Goal: Book appointment/travel/reservation

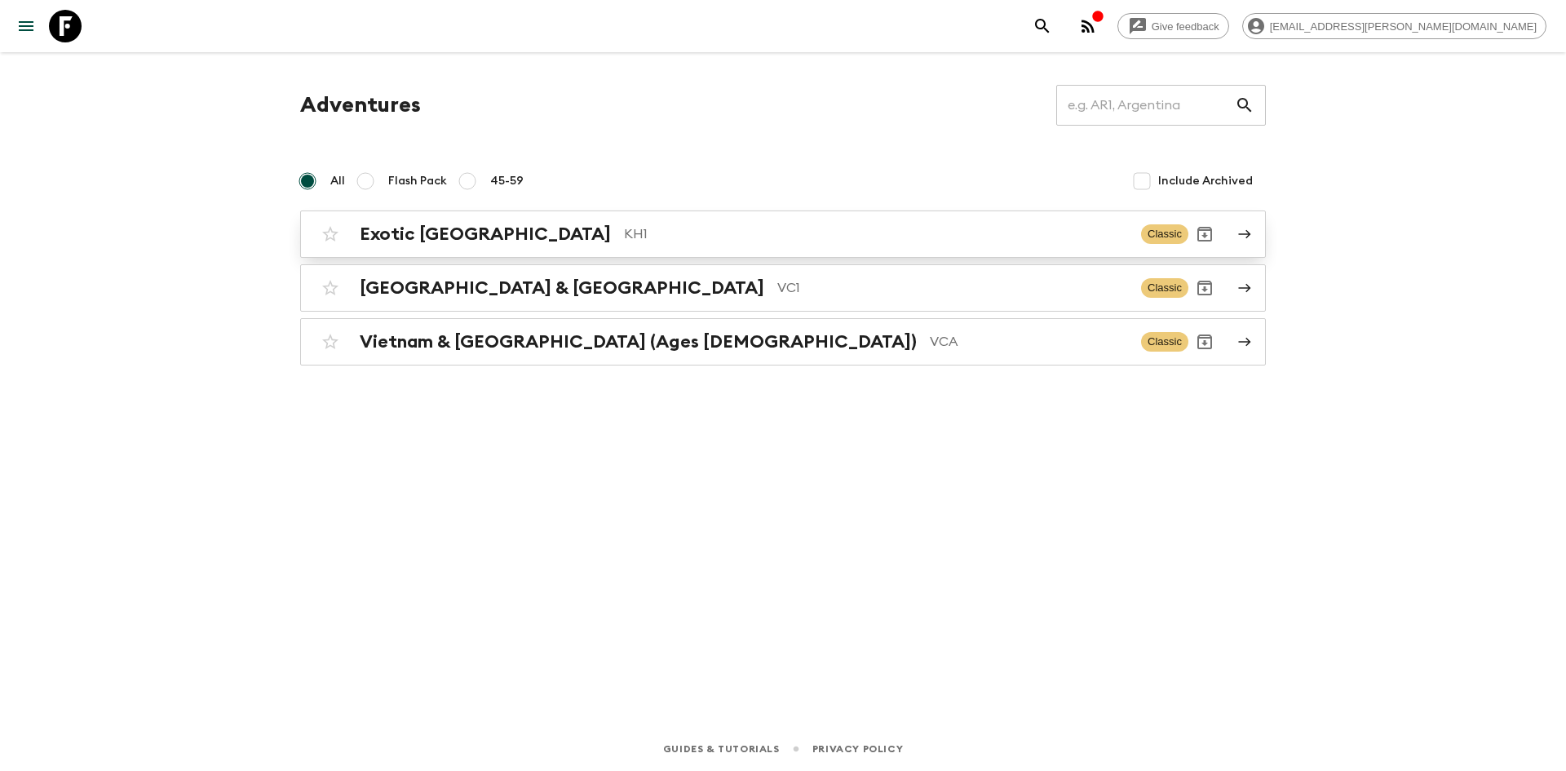
click at [443, 233] on h2 "Exotic [GEOGRAPHIC_DATA]" at bounding box center [485, 234] width 251 height 21
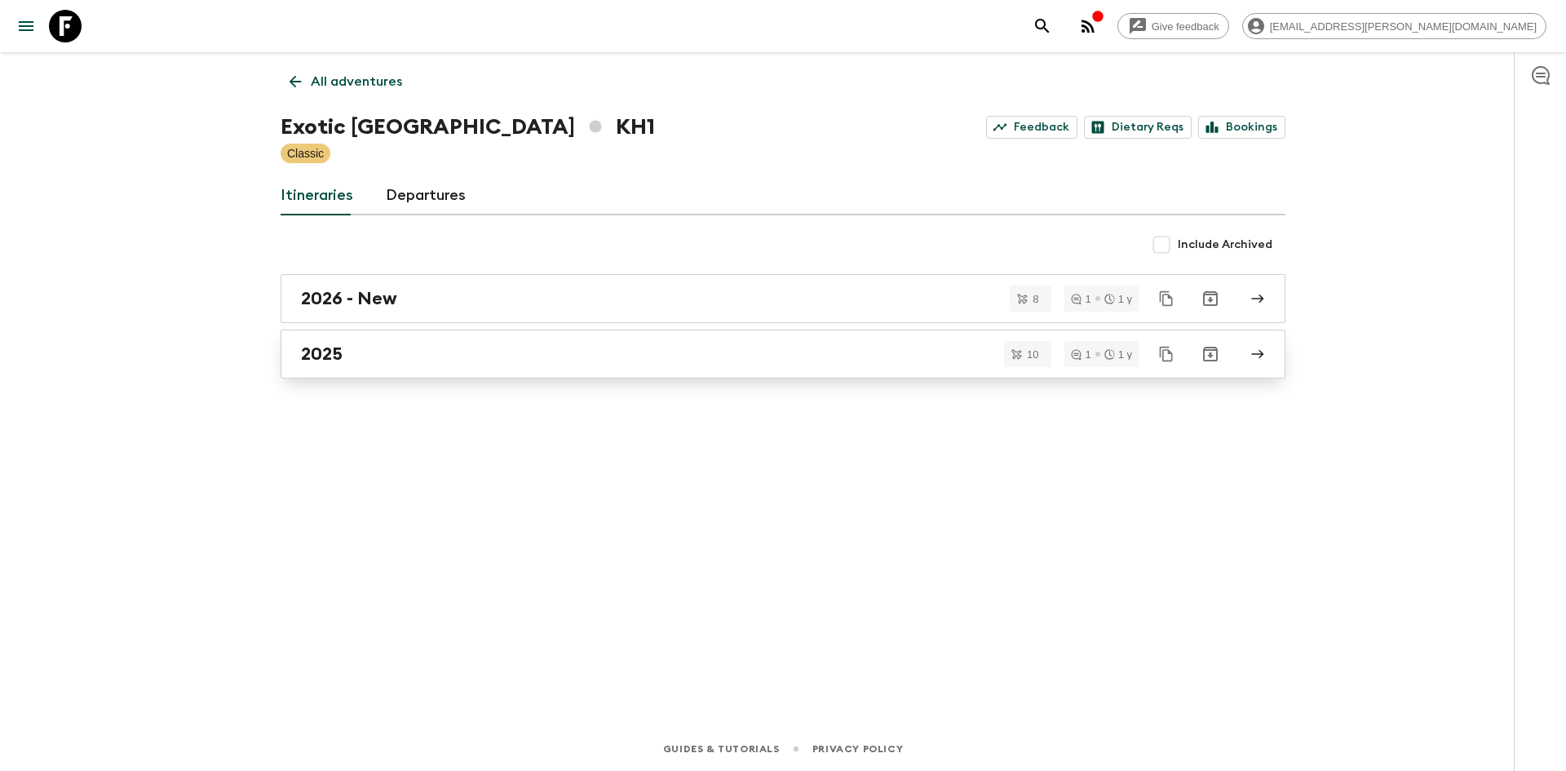
click at [365, 354] on div "2025" at bounding box center [767, 353] width 933 height 21
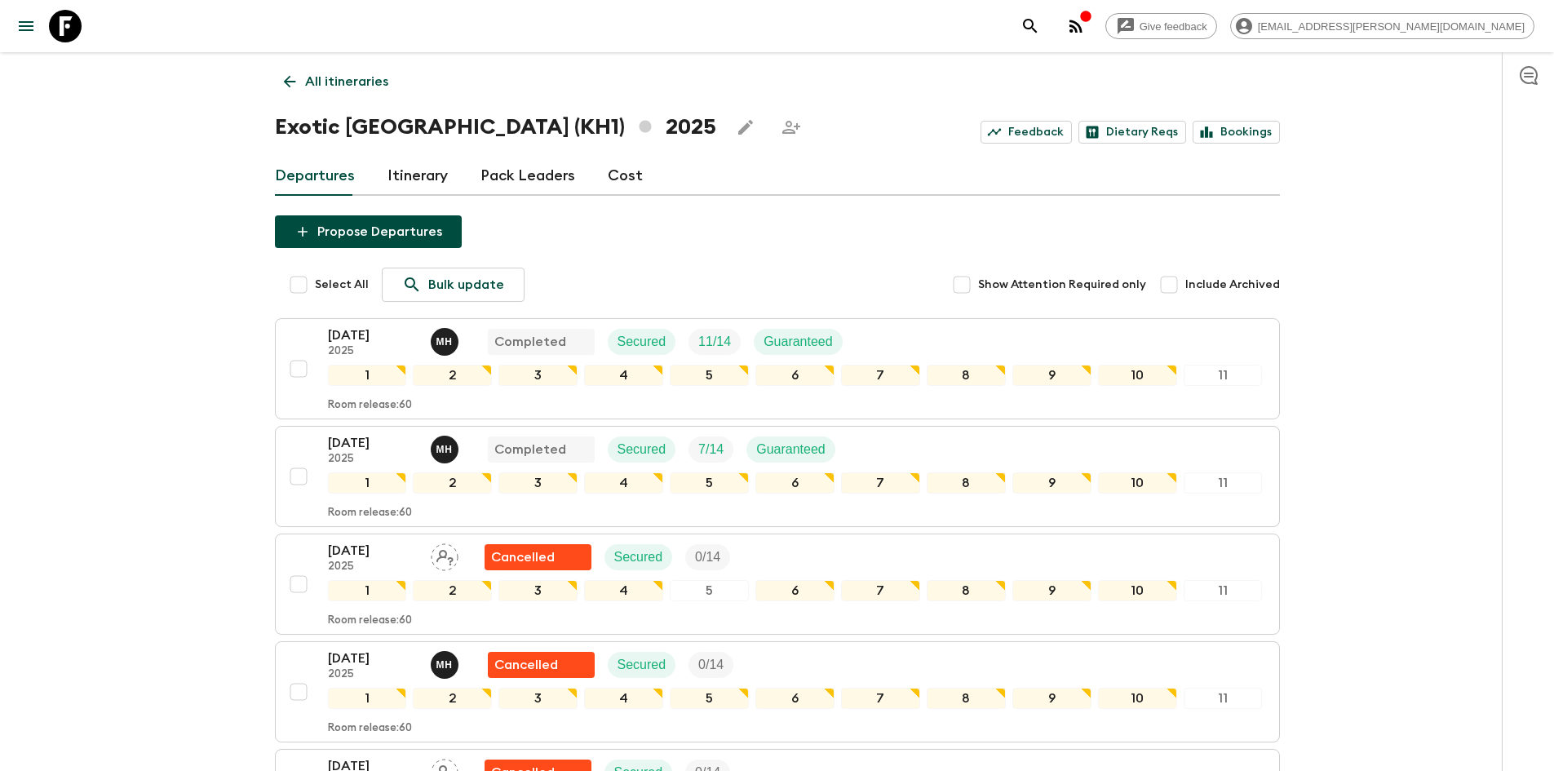
click at [1411, 380] on div "Give feedback [EMAIL_ADDRESS][PERSON_NAME][DOMAIN_NAME] All itineraries Exotic …" at bounding box center [777, 768] width 1554 height 1537
click at [282, 82] on icon at bounding box center [290, 82] width 18 height 18
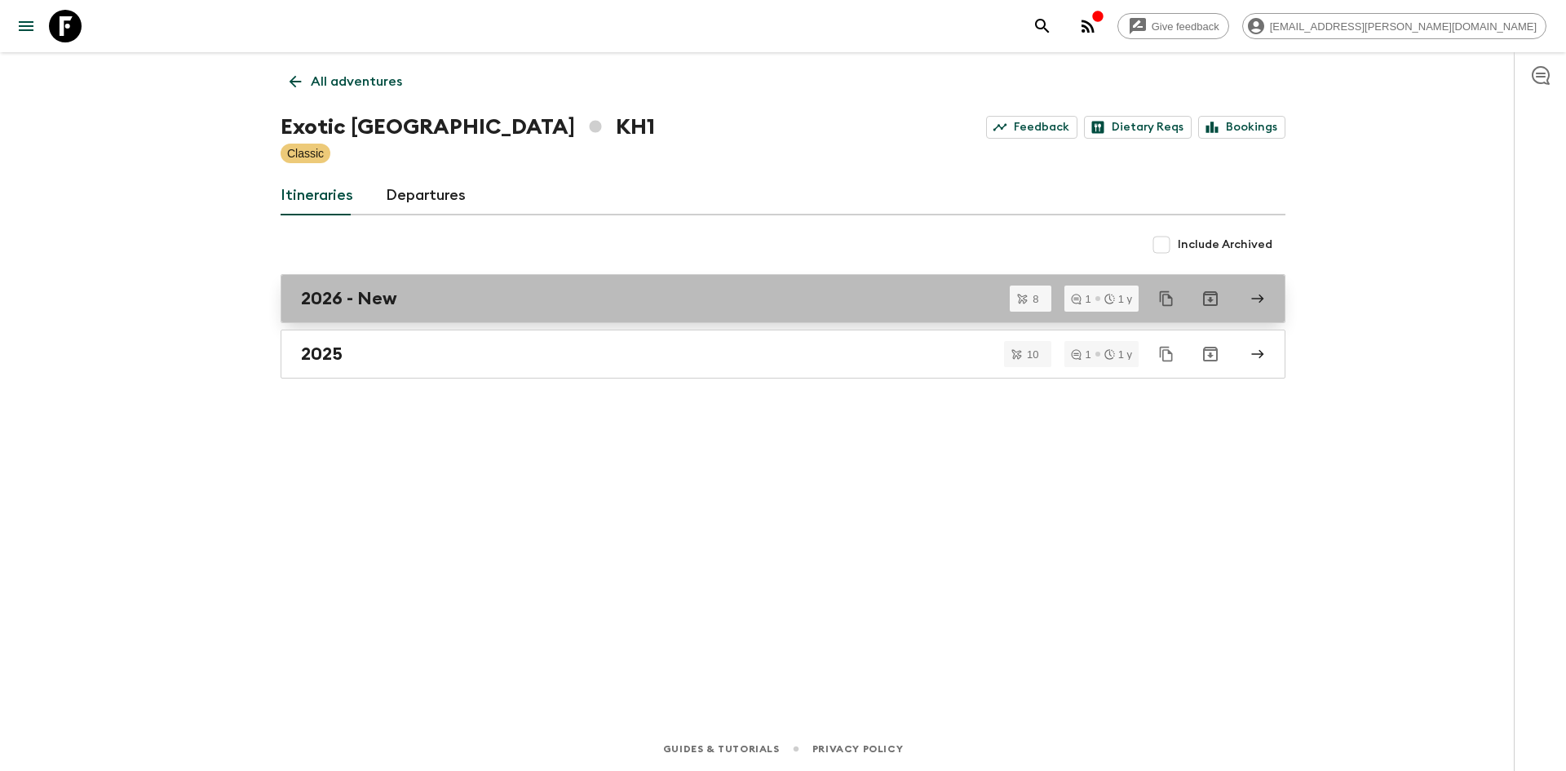
click at [398, 305] on div "2026 - New" at bounding box center [767, 298] width 933 height 21
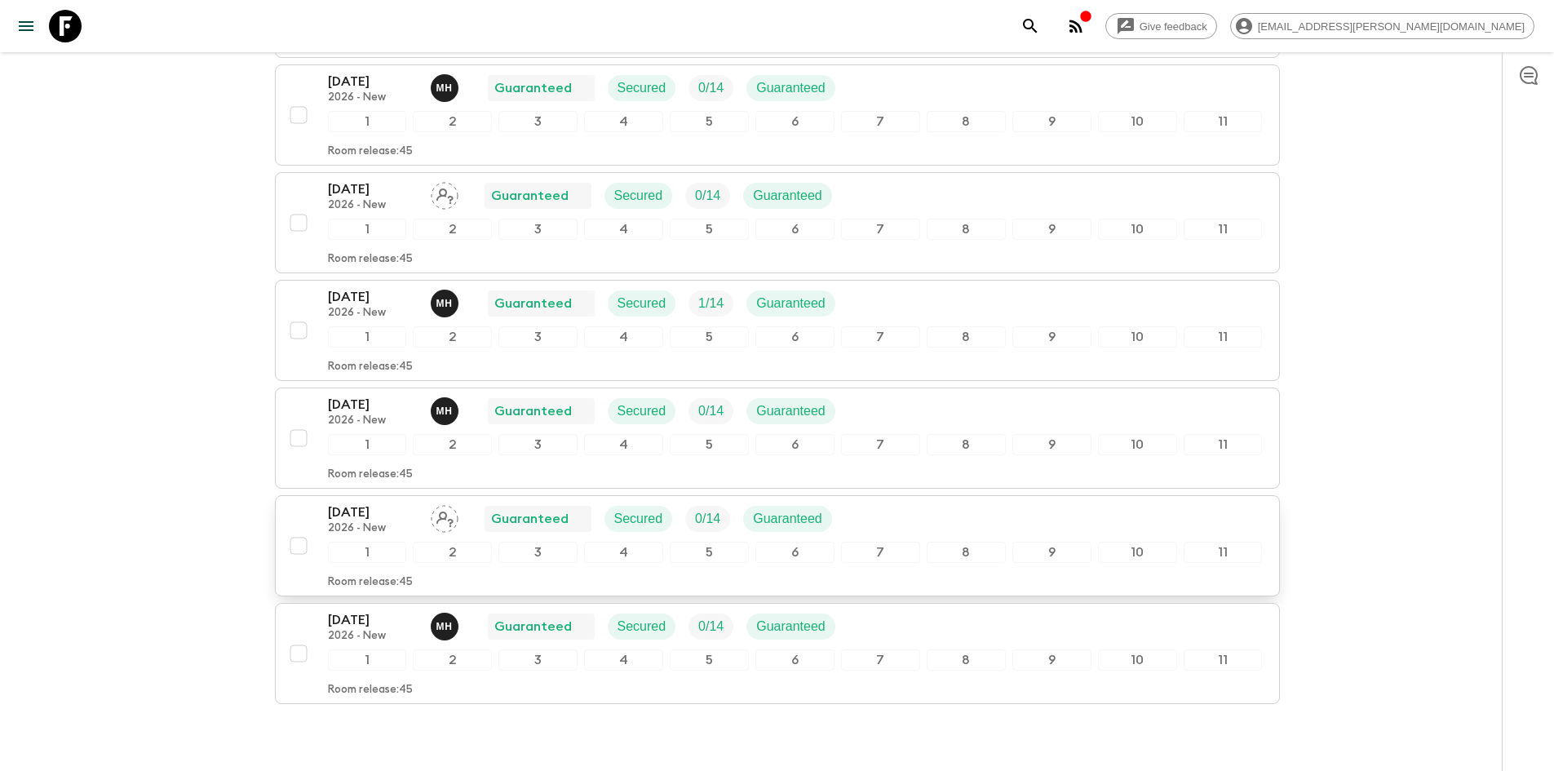
scroll to position [551, 0]
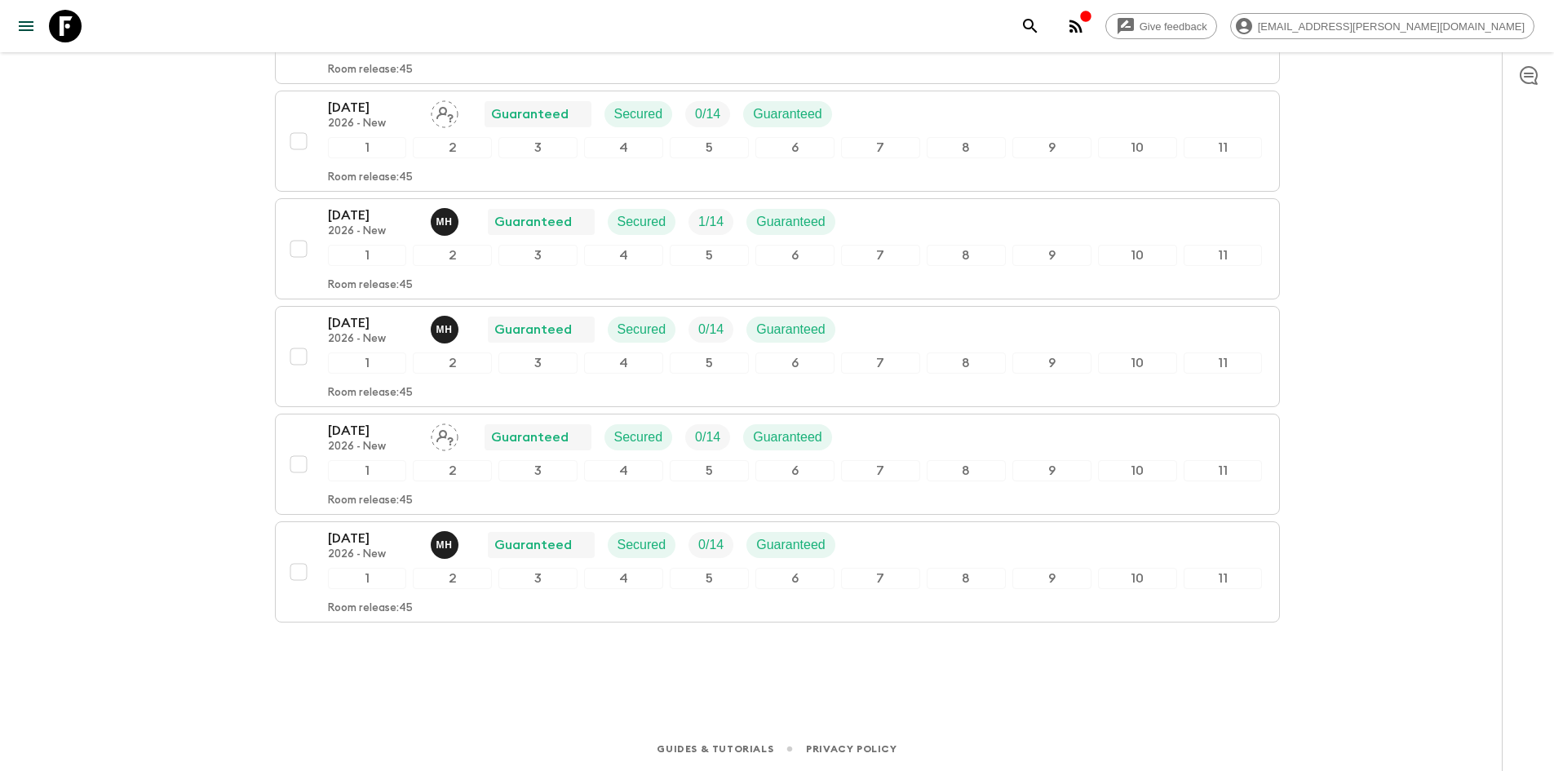
click at [517, 678] on div "All itineraries Exotic [GEOGRAPHIC_DATA] (KH1) 2026 - New Feedback Dietary Reqs…" at bounding box center [777, 91] width 1044 height 1180
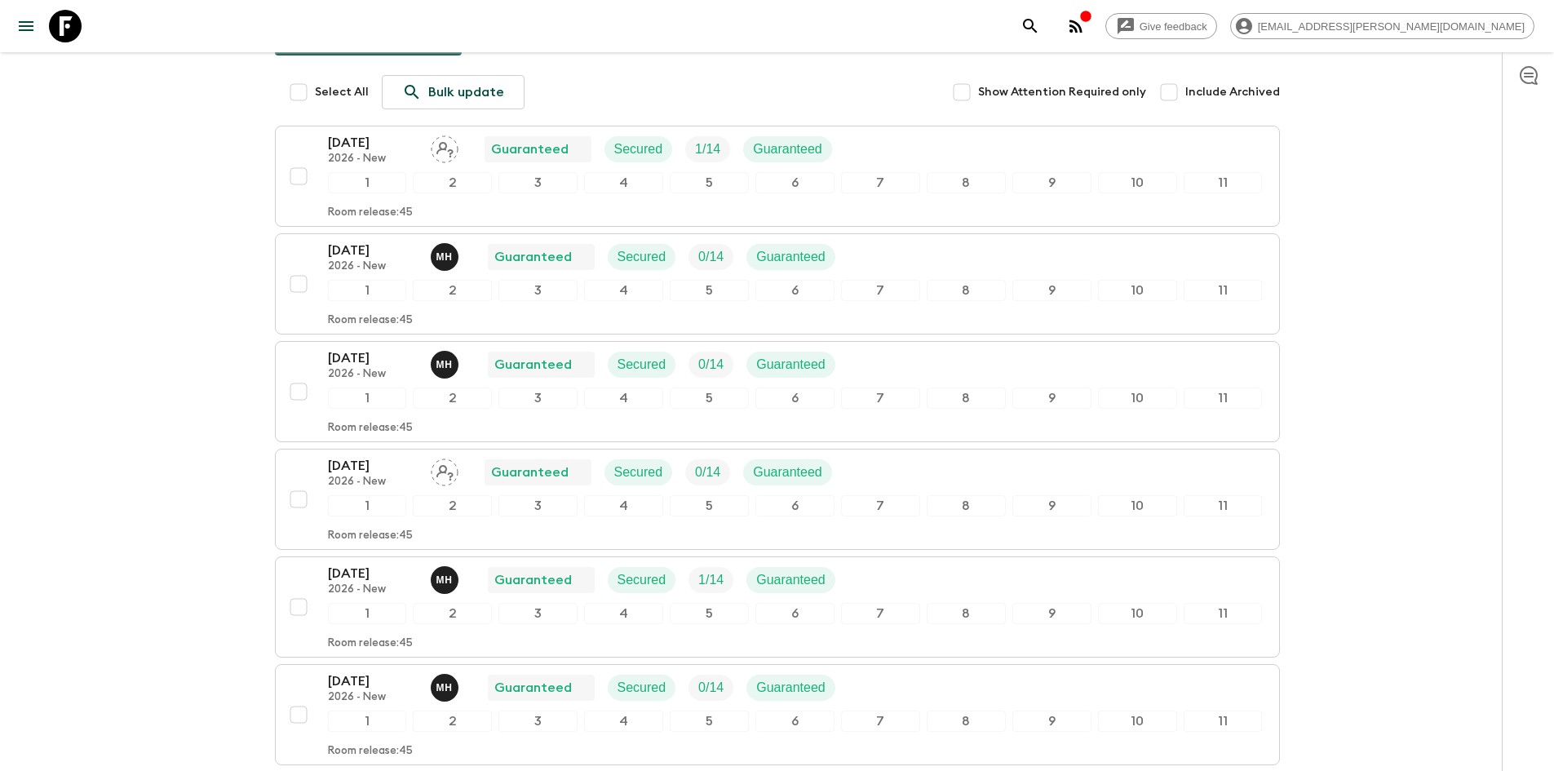
scroll to position [245, 0]
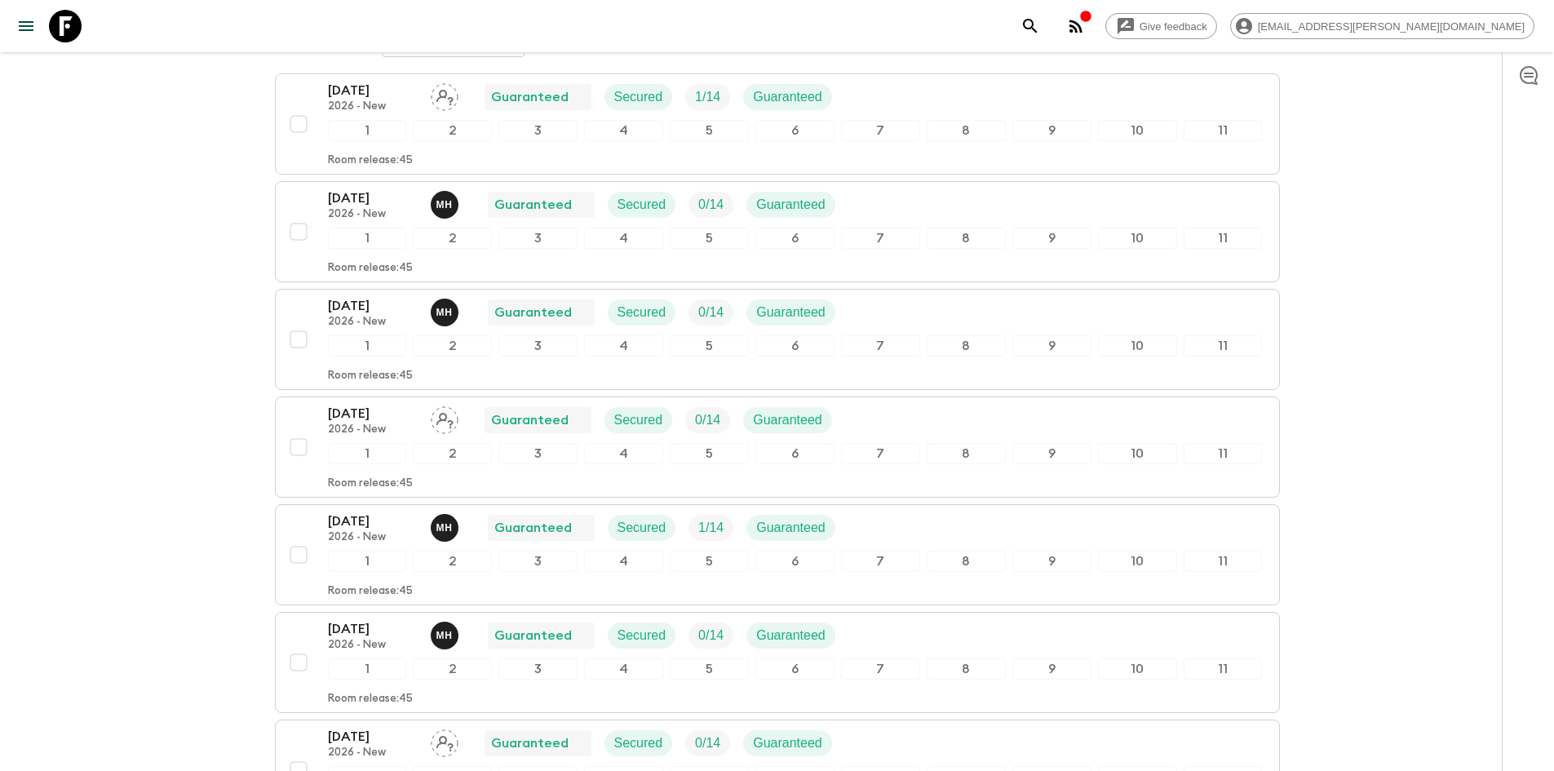
click at [241, 135] on div "Give feedback [EMAIL_ADDRESS][PERSON_NAME][DOMAIN_NAME] All itineraries Exotic …" at bounding box center [777, 416] width 1554 height 1322
click at [246, 249] on div "Give feedback [EMAIL_ADDRESS][PERSON_NAME][DOMAIN_NAME] All itineraries Exotic …" at bounding box center [777, 416] width 1554 height 1322
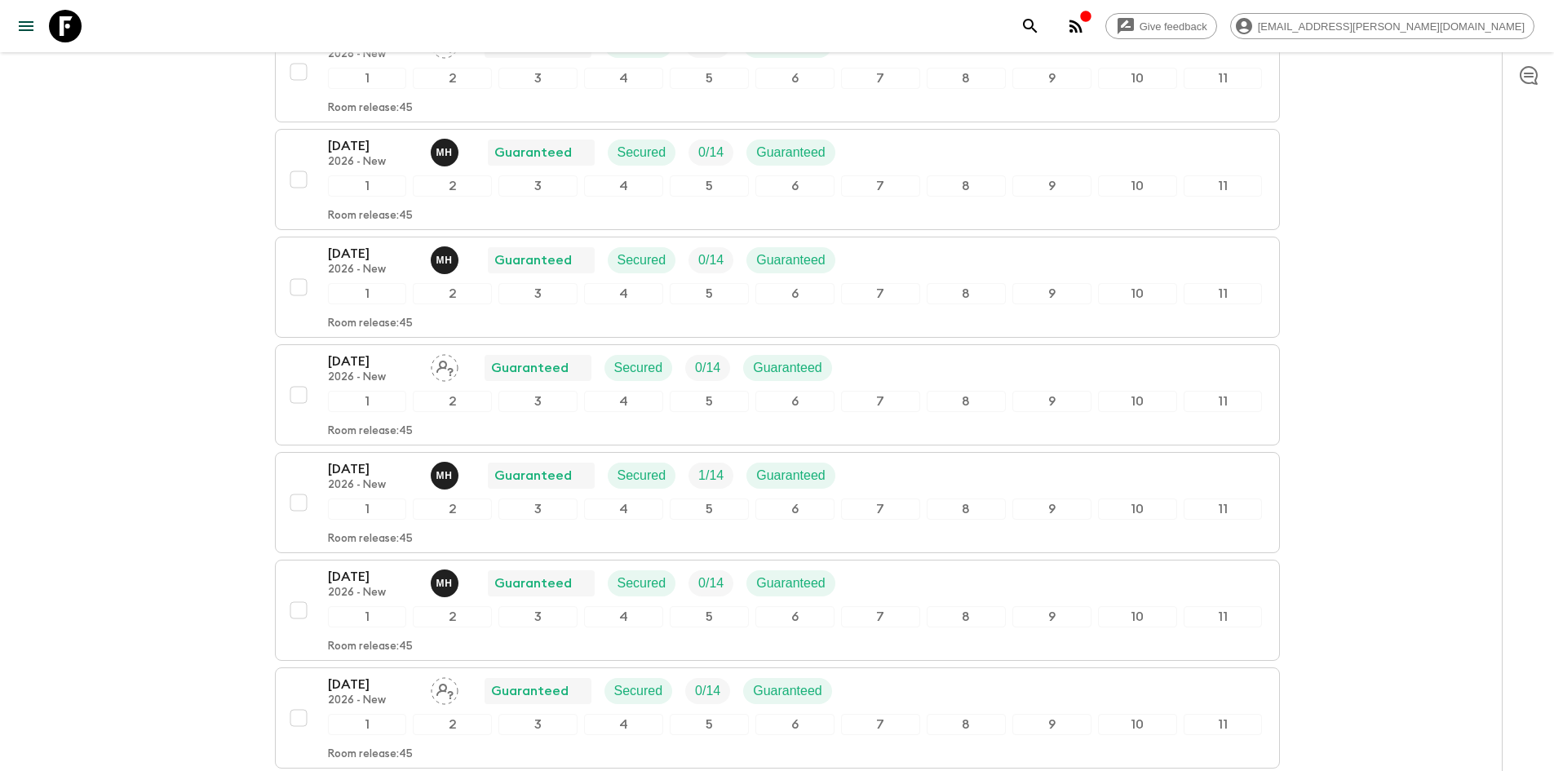
scroll to position [326, 0]
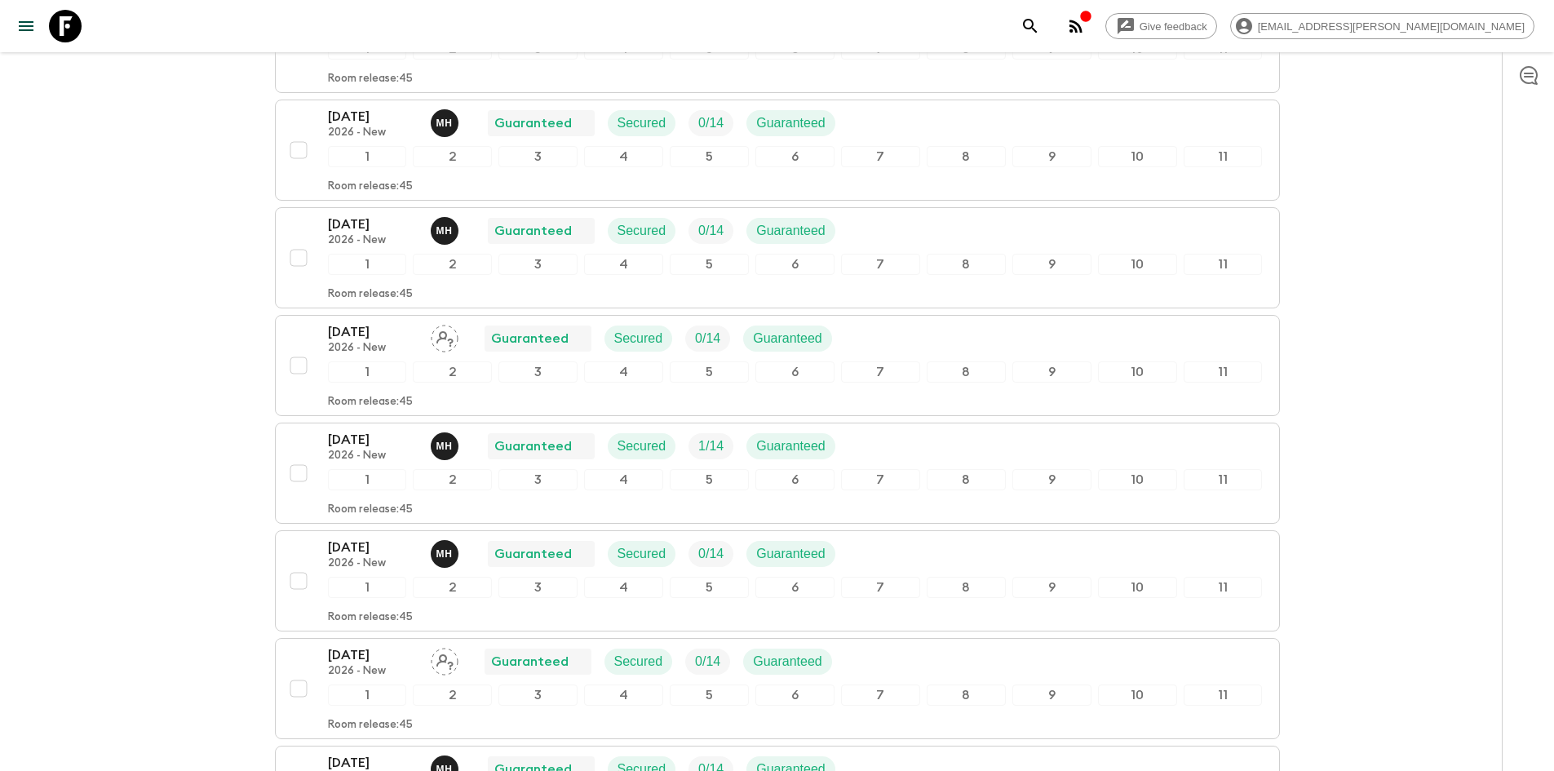
click at [246, 249] on div "Give feedback [EMAIL_ADDRESS][PERSON_NAME][DOMAIN_NAME] All itineraries Exotic …" at bounding box center [777, 335] width 1554 height 1322
click at [255, 353] on div "All itineraries Exotic [GEOGRAPHIC_DATA] (KH1) 2026 - New Feedback Dietary Reqs…" at bounding box center [777, 316] width 1044 height 1180
click at [259, 480] on div "All itineraries Exotic [GEOGRAPHIC_DATA] (KH1) 2026 - New Feedback Dietary Reqs…" at bounding box center [777, 316] width 1044 height 1180
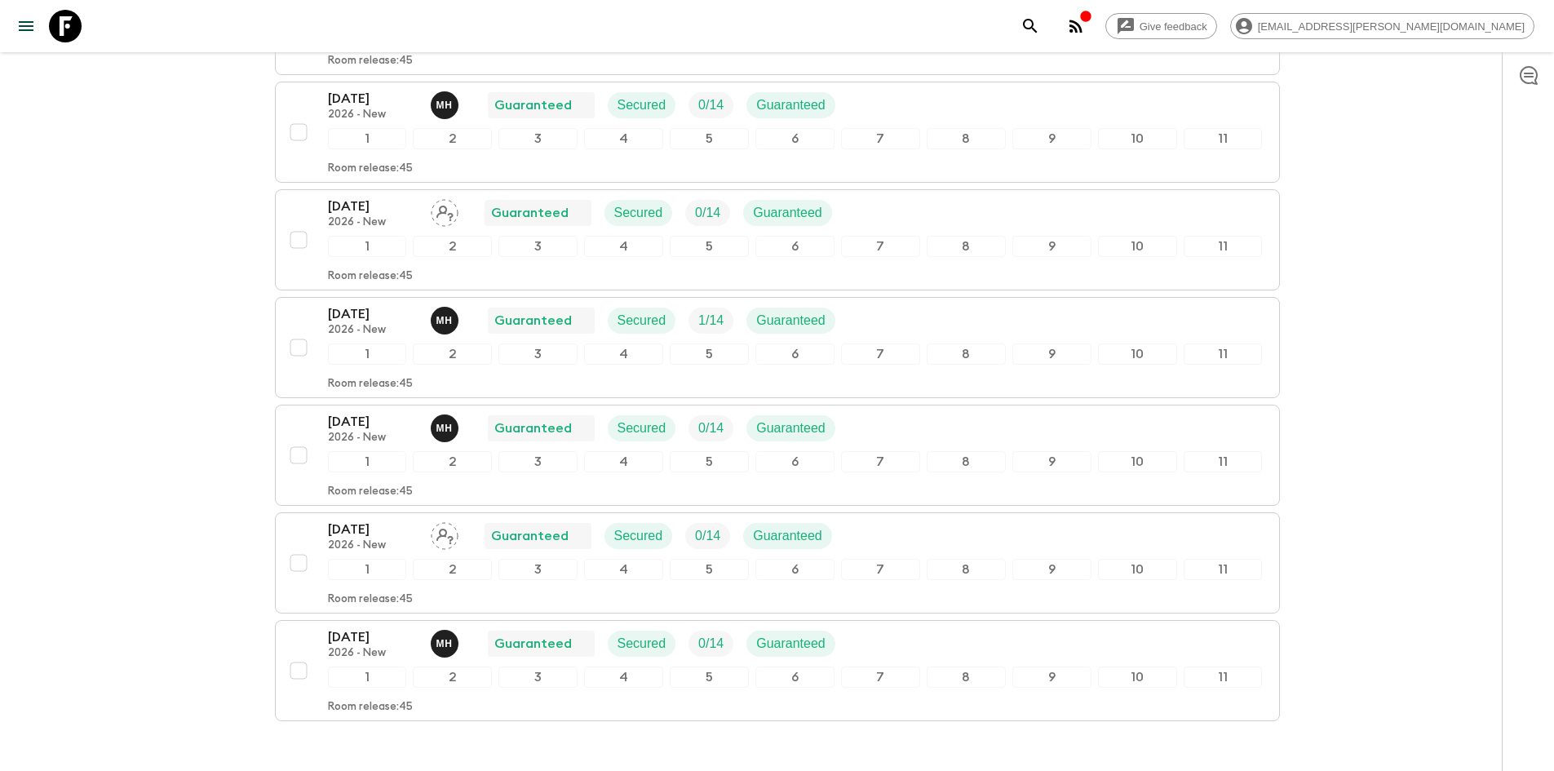
scroll to position [490, 0]
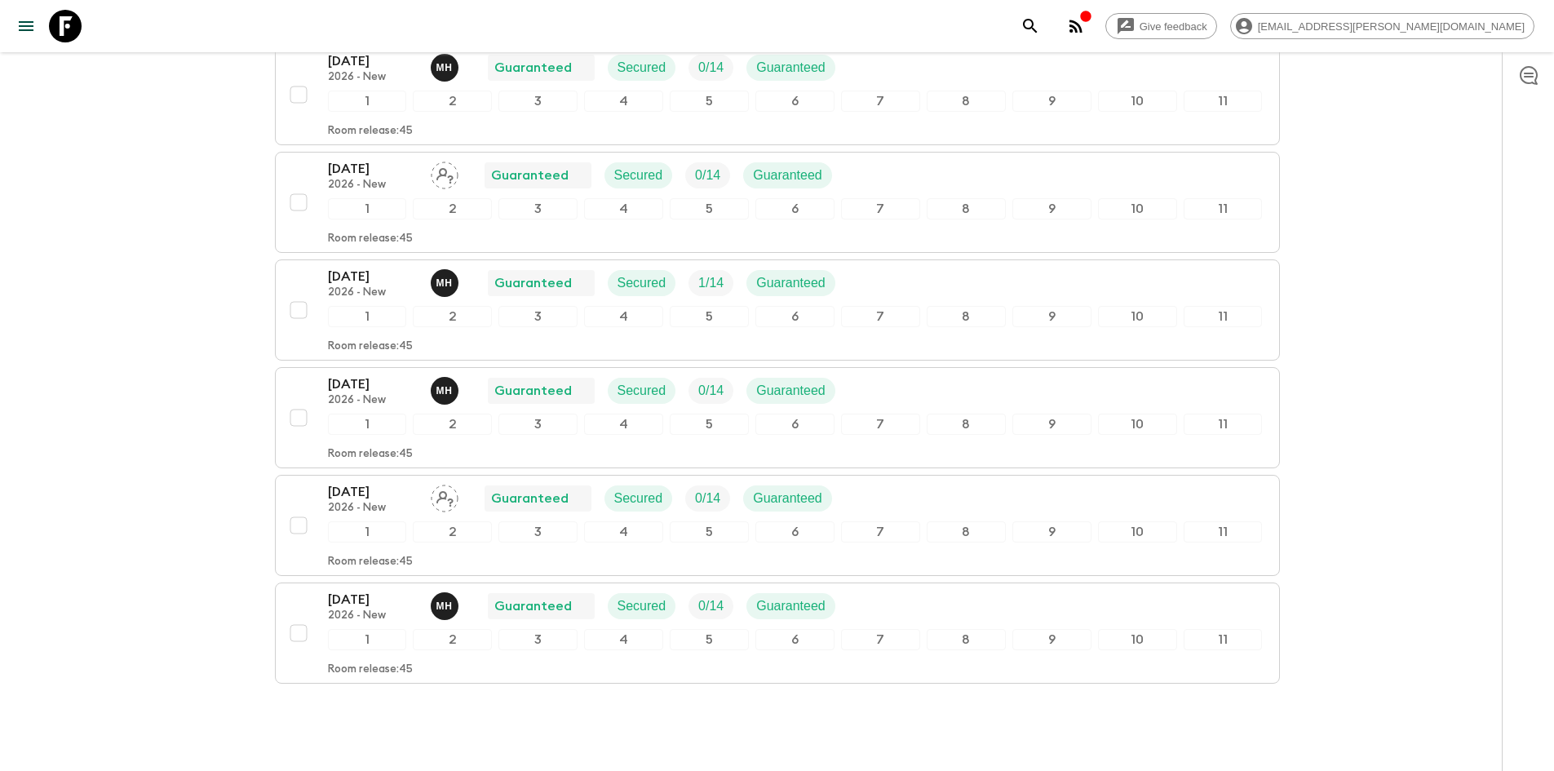
click at [259, 441] on div "All itineraries Exotic [GEOGRAPHIC_DATA] (KH1) 2026 - New Feedback Dietary Reqs…" at bounding box center [777, 153] width 1044 height 1180
drag, startPoint x: 274, startPoint y: 510, endPoint x: 270, endPoint y: 531, distance: 21.6
click at [275, 511] on button "[DATE] 2026 - New Guaranteed Secured 0 / 14 Guaranteed 1 2 3 4 5 6 7 8 9 10 11 …" at bounding box center [777, 525] width 1005 height 101
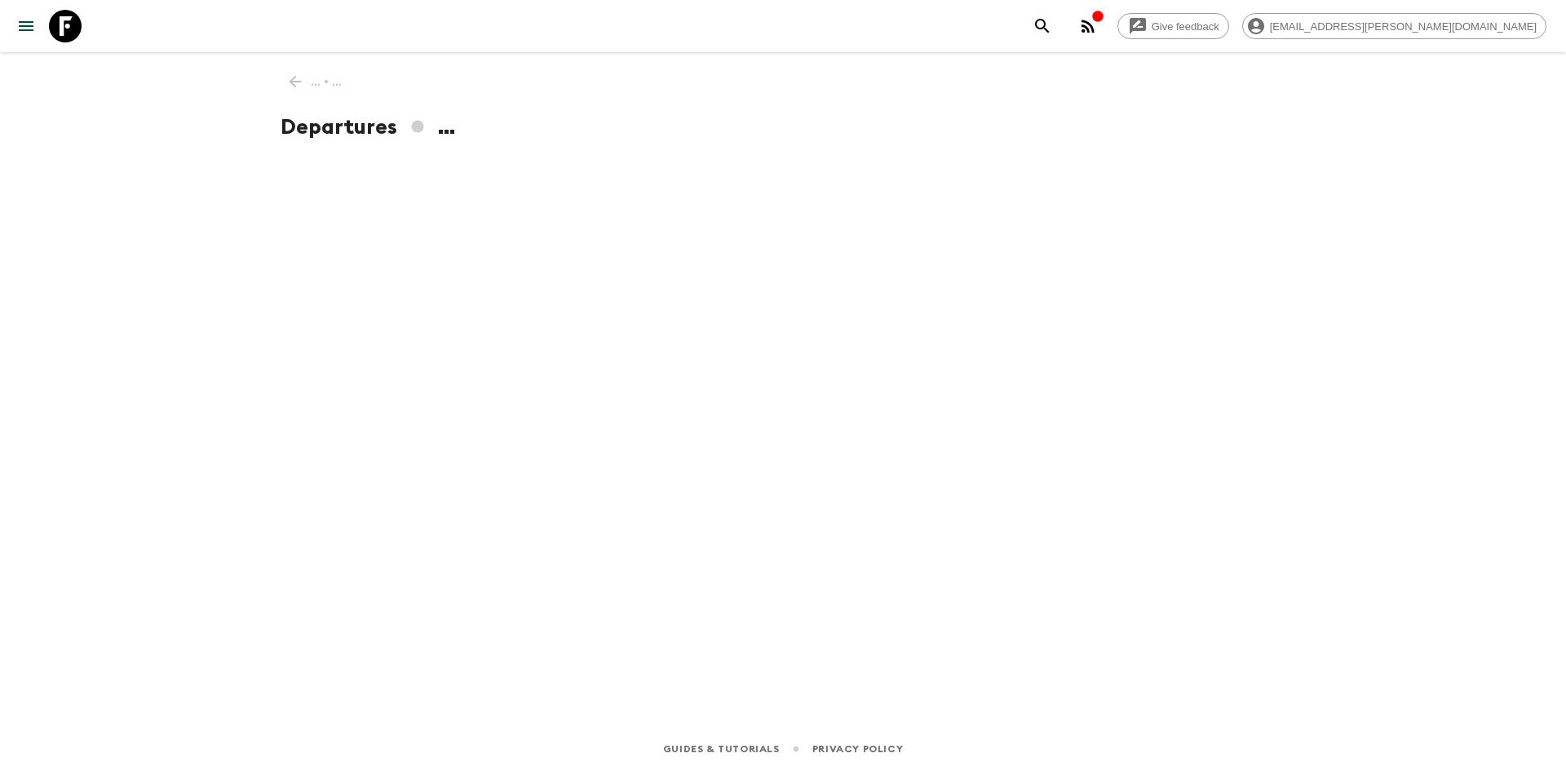
click at [252, 621] on div "Give feedback [EMAIL_ADDRESS][PERSON_NAME][DOMAIN_NAME] ... • ... Departures ..…" at bounding box center [783, 385] width 1566 height 771
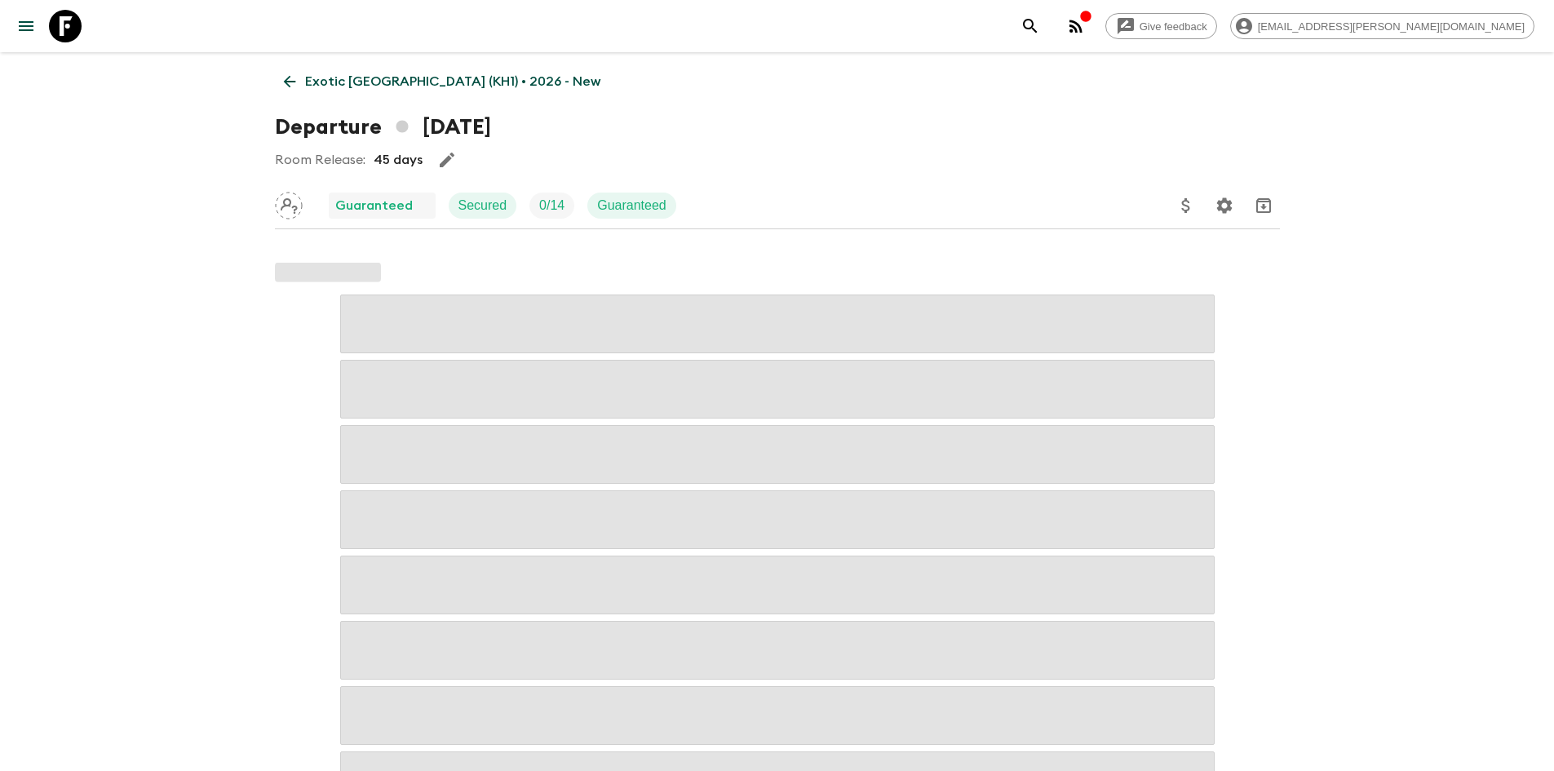
click at [294, 82] on icon at bounding box center [290, 82] width 18 height 18
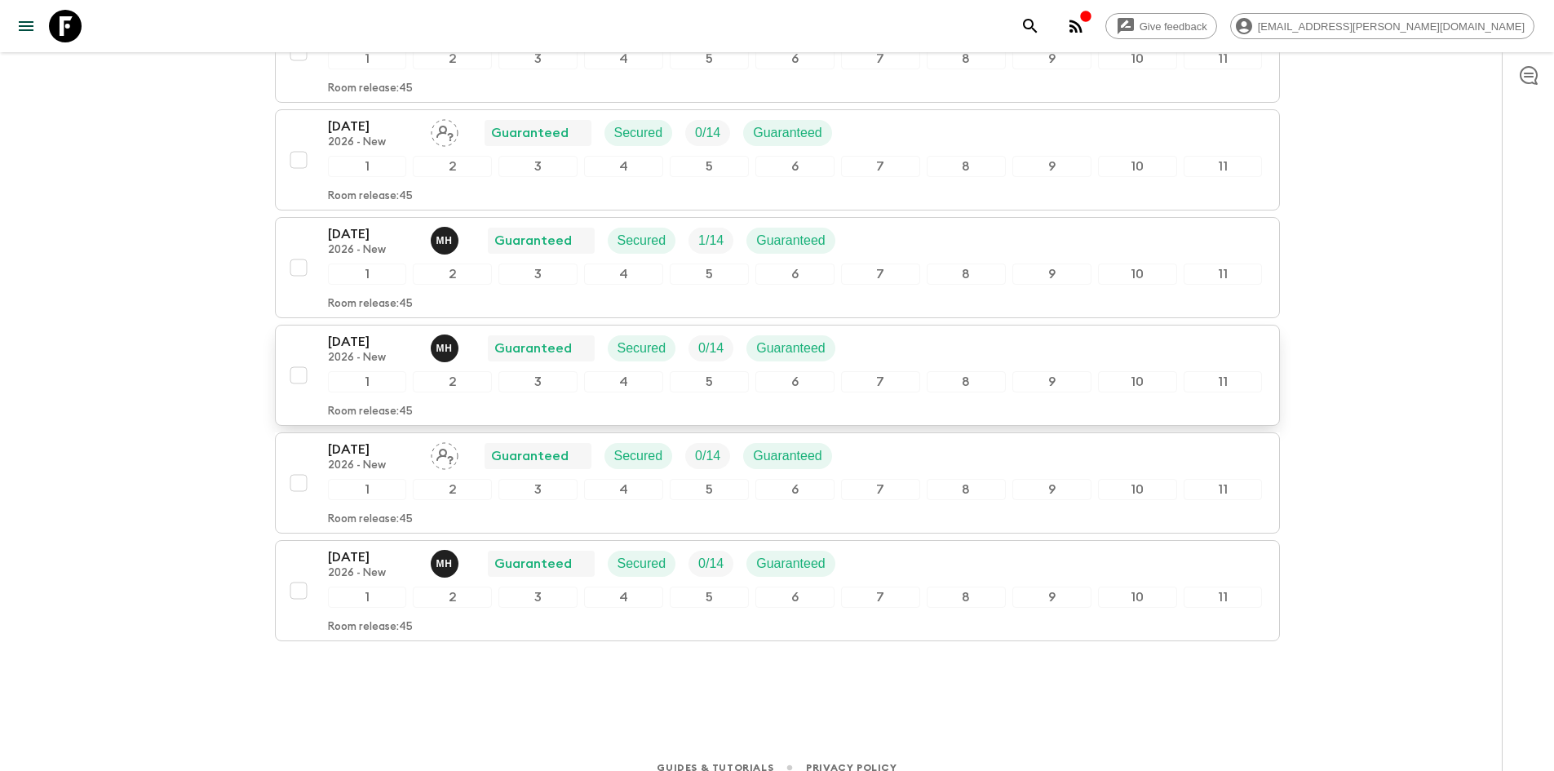
scroll to position [551, 0]
